Goal: Complete application form

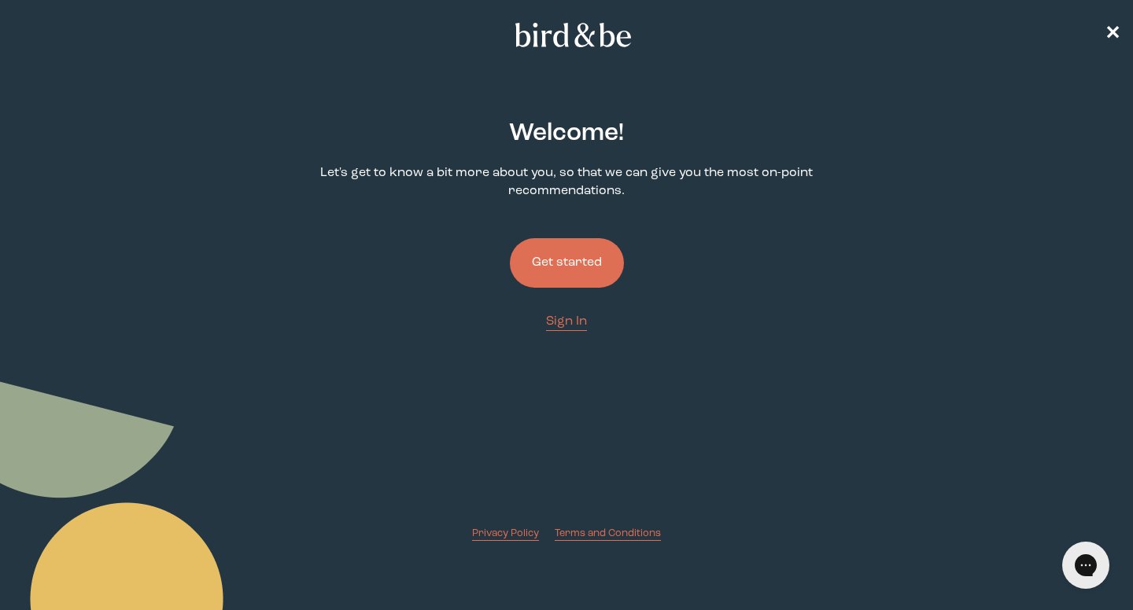
click at [549, 267] on button "Get started" at bounding box center [567, 263] width 114 height 50
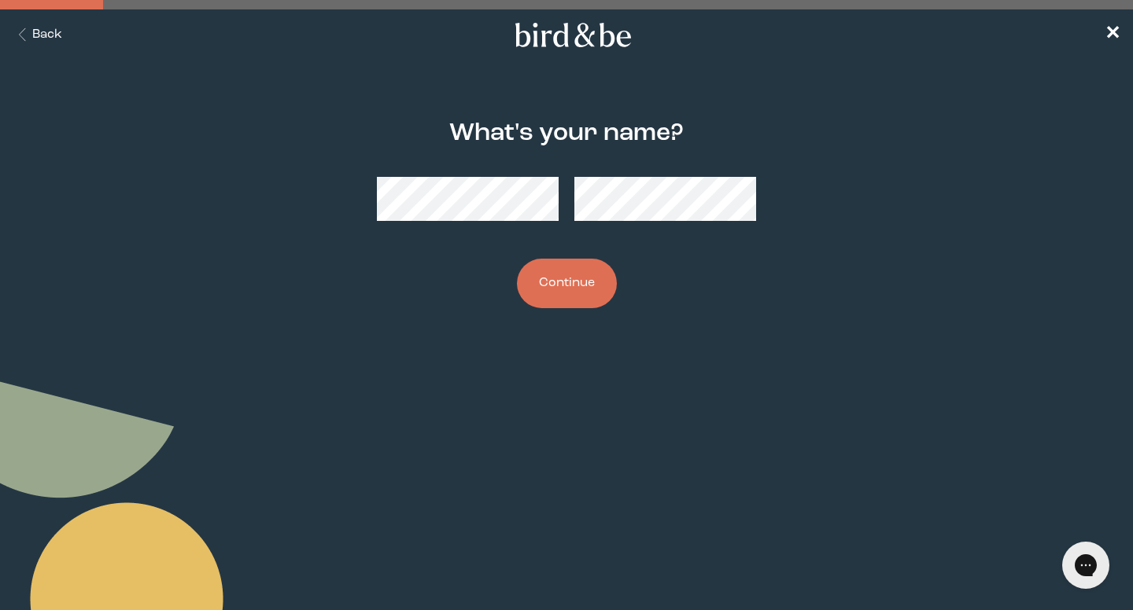
click at [29, 28] on button "Back" at bounding box center [38, 35] width 50 height 18
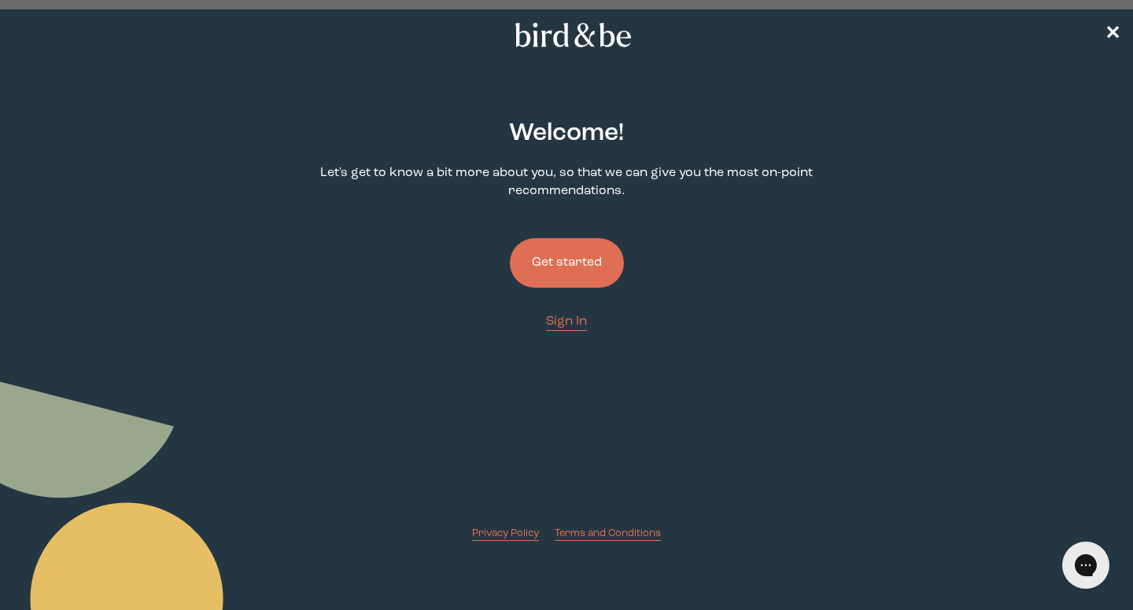
click at [37, 33] on nav "✕" at bounding box center [566, 34] width 1133 height 50
click at [1111, 33] on span "✕" at bounding box center [1112, 35] width 16 height 19
